Goal: Task Accomplishment & Management: Complete application form

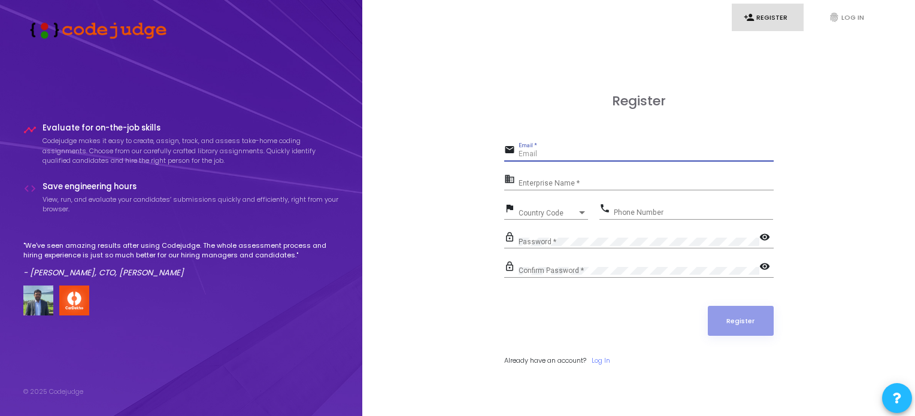
click at [532, 155] on input "Email *" at bounding box center [646, 154] width 255 height 8
type input "[EMAIL_ADDRESS][DOMAIN_NAME]"
click at [548, 191] on div "Enterprise Name *" at bounding box center [646, 181] width 255 height 19
click at [534, 179] on div "Enterprise Name *" at bounding box center [646, 181] width 255 height 19
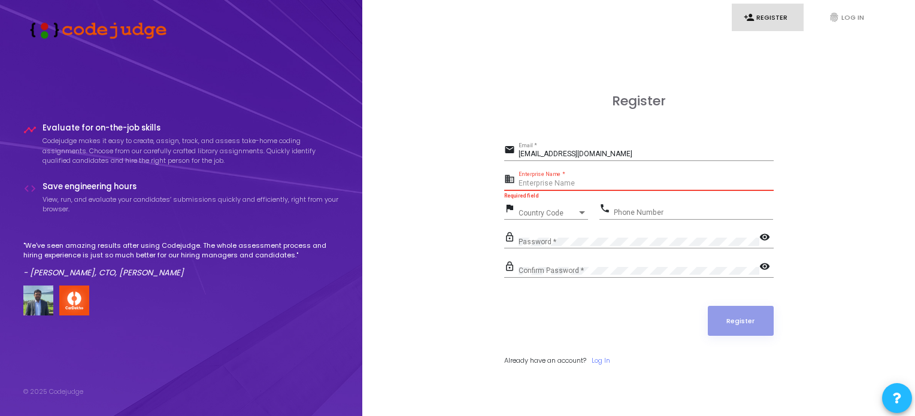
click at [531, 181] on input "Enterprise Name *" at bounding box center [646, 184] width 255 height 8
type input "b"
click at [539, 183] on input "Enterprise Name *" at bounding box center [646, 184] width 255 height 8
click at [531, 182] on input "Enterprise Name *" at bounding box center [646, 184] width 255 height 8
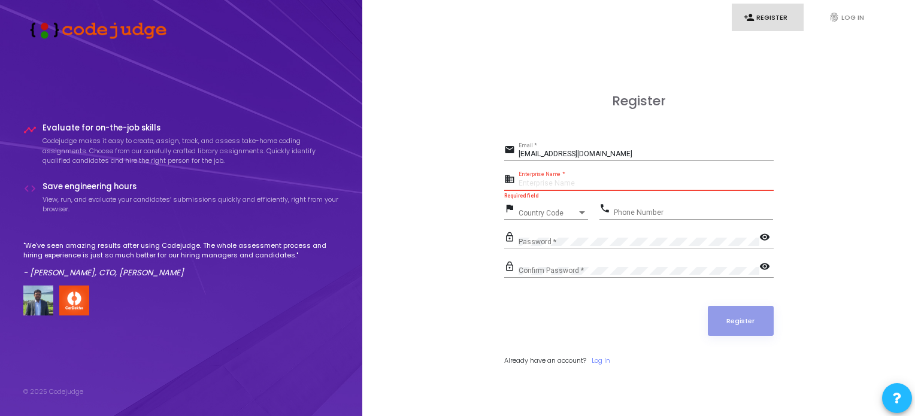
type input "p"
type input "Payoneer"
click at [573, 212] on div "Country Code" at bounding box center [548, 213] width 59 height 7
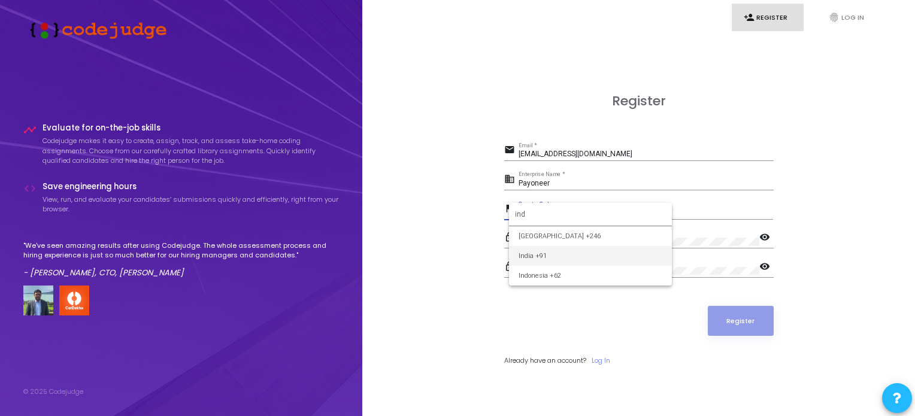
type input "ind"
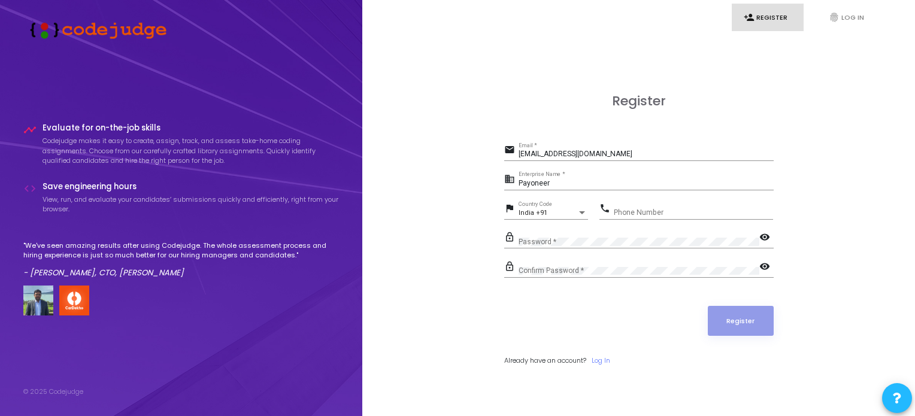
click at [643, 208] on div "Phone Number" at bounding box center [693, 210] width 159 height 19
type input "9548792447"
click at [763, 267] on mat-icon "visibility" at bounding box center [767, 268] width 14 height 14
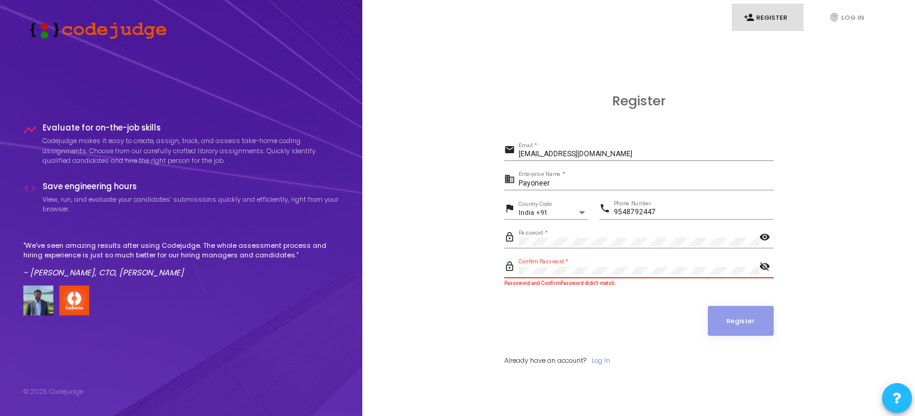
click at [764, 239] on mat-icon "visibility" at bounding box center [767, 238] width 14 height 14
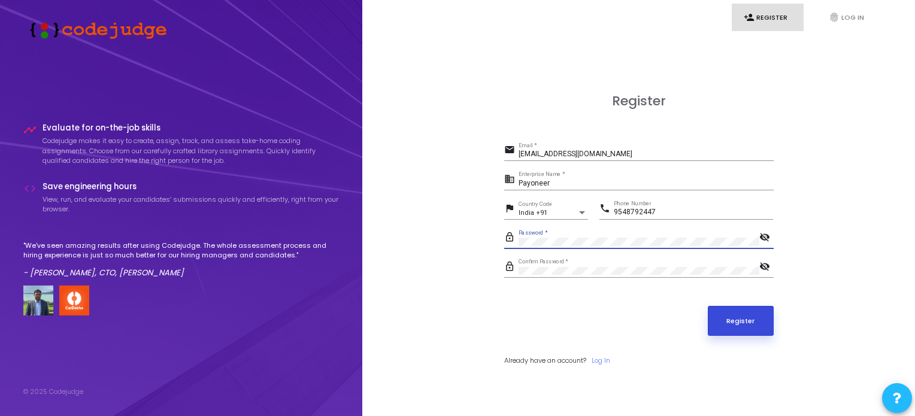
click at [769, 318] on button "Register" at bounding box center [741, 321] width 66 height 30
click at [735, 315] on button "Register" at bounding box center [741, 321] width 66 height 30
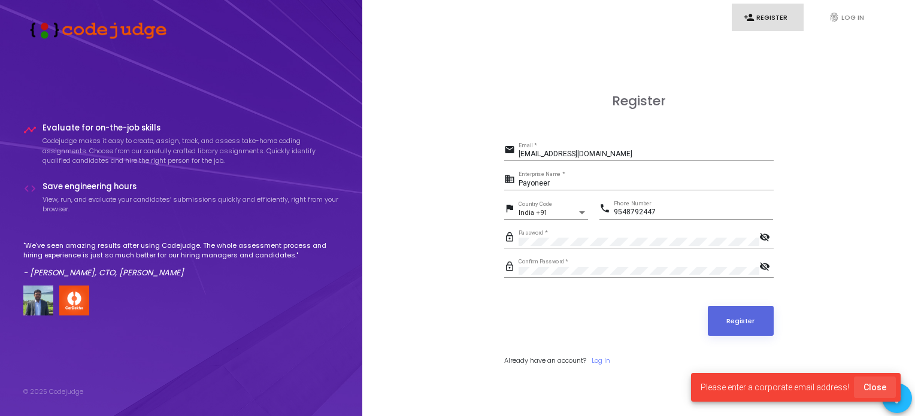
click at [884, 389] on span "Close" at bounding box center [875, 388] width 23 height 10
